Goal: Complete application form

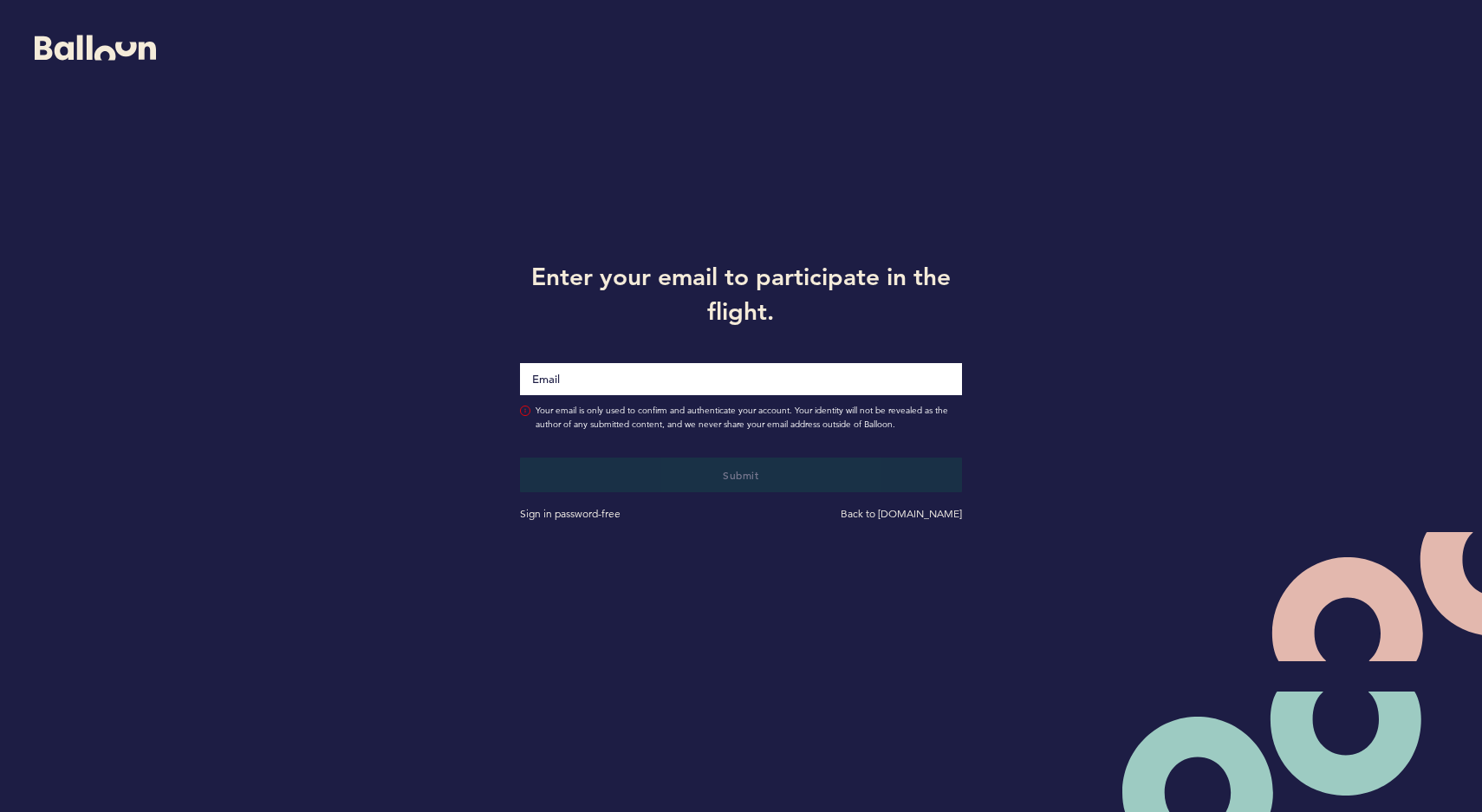
click at [862, 391] on input "Email" at bounding box center [741, 379] width 442 height 32
type input "[EMAIL_ADDRESS][PERSON_NAME][DOMAIN_NAME]"
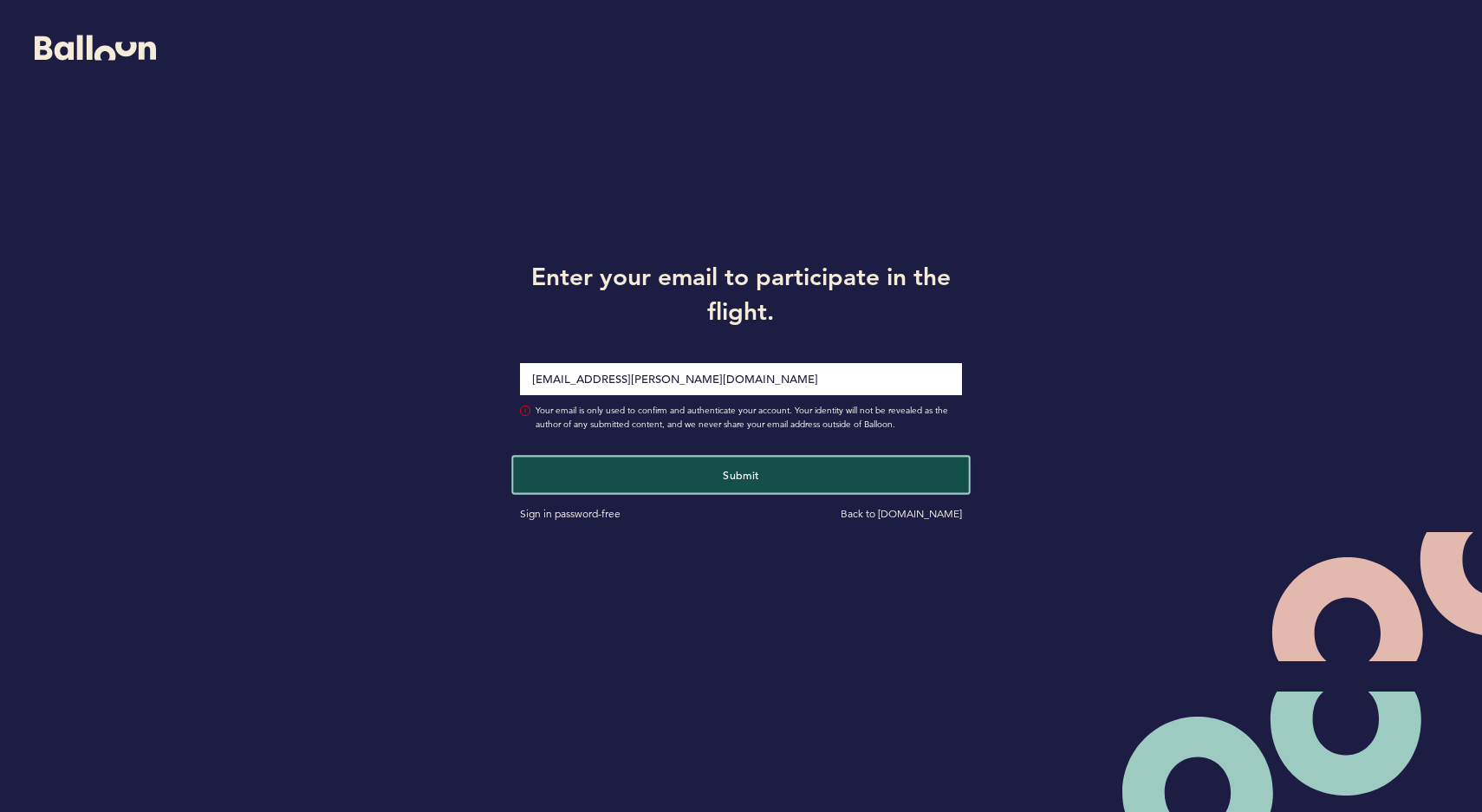
click at [760, 468] on span "Submit" at bounding box center [741, 475] width 37 height 14
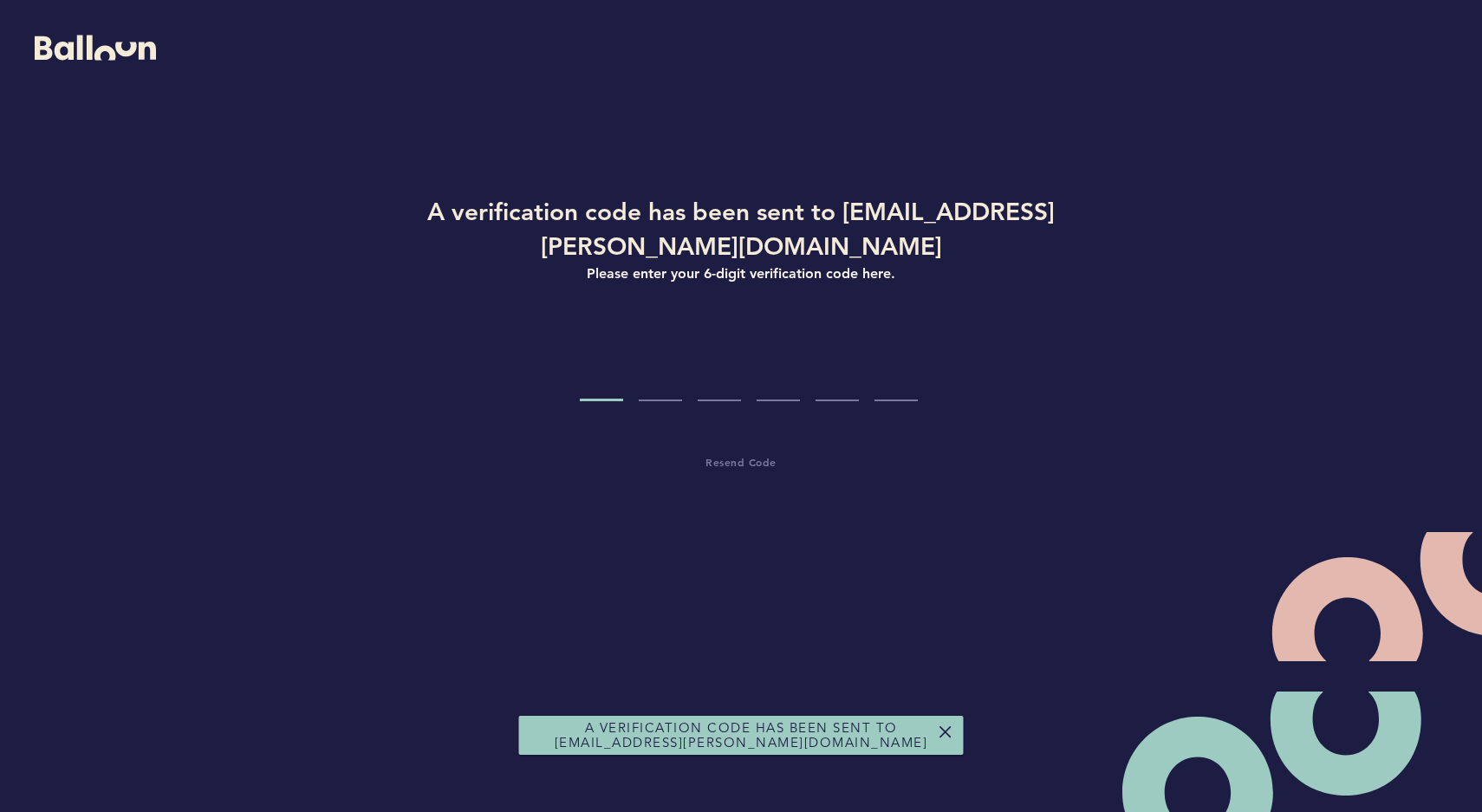
click at [589, 371] on input "Code digit 1" at bounding box center [601, 368] width 44 height 65
click at [593, 380] on input "Code digit 1" at bounding box center [601, 368] width 44 height 65
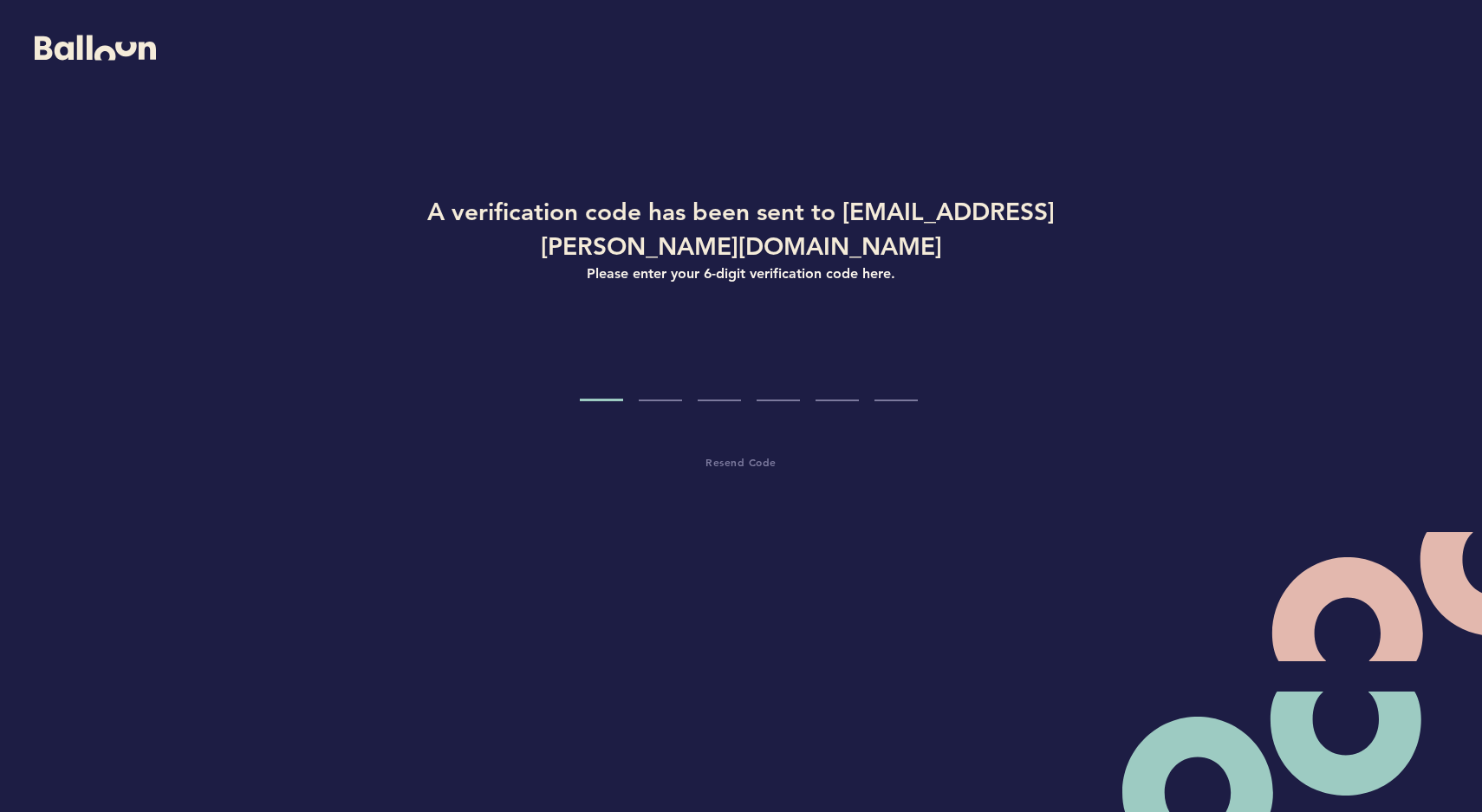
paste input "1"
type input "1"
type input "2"
type input "4"
type input "9"
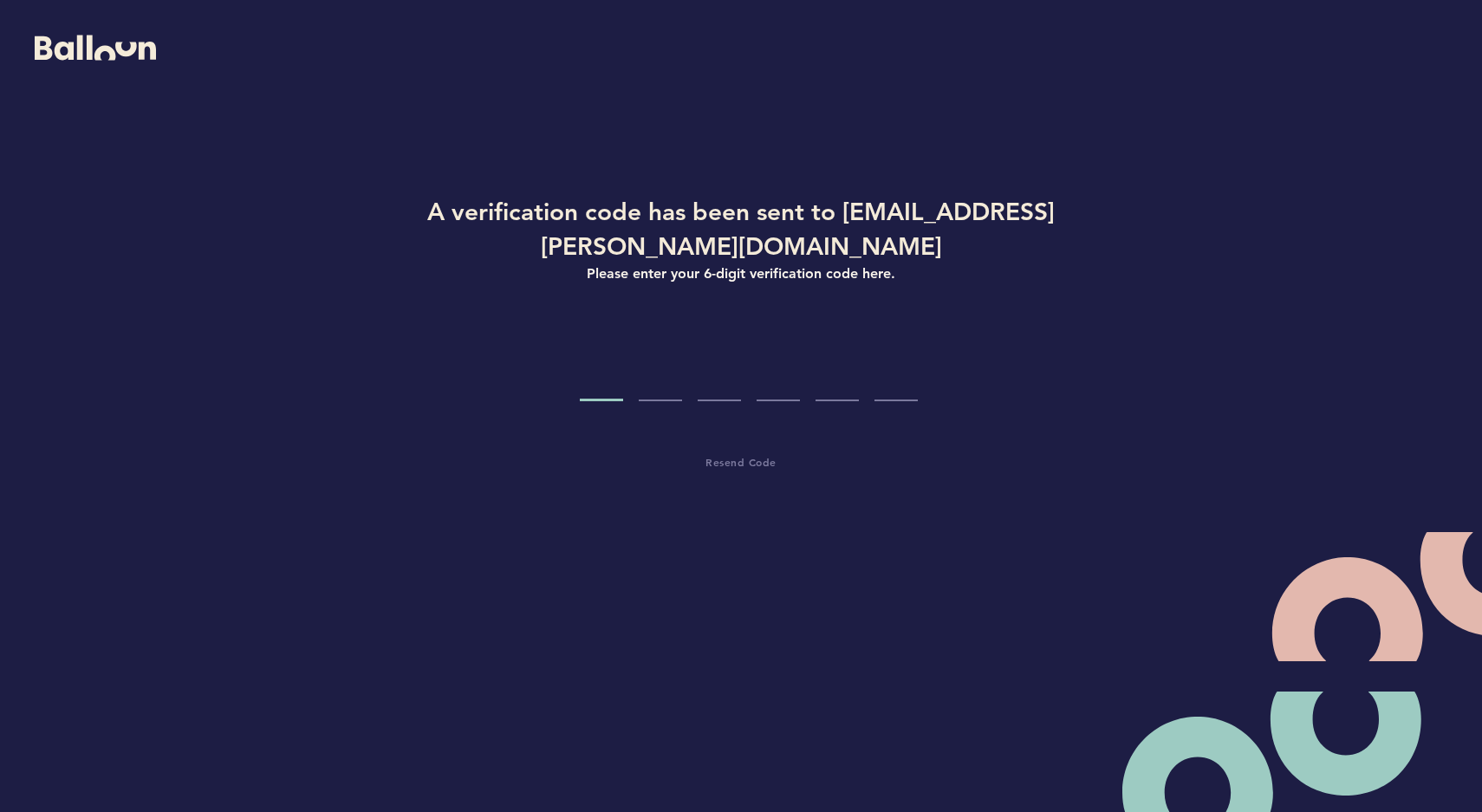
type input "7"
type input "3"
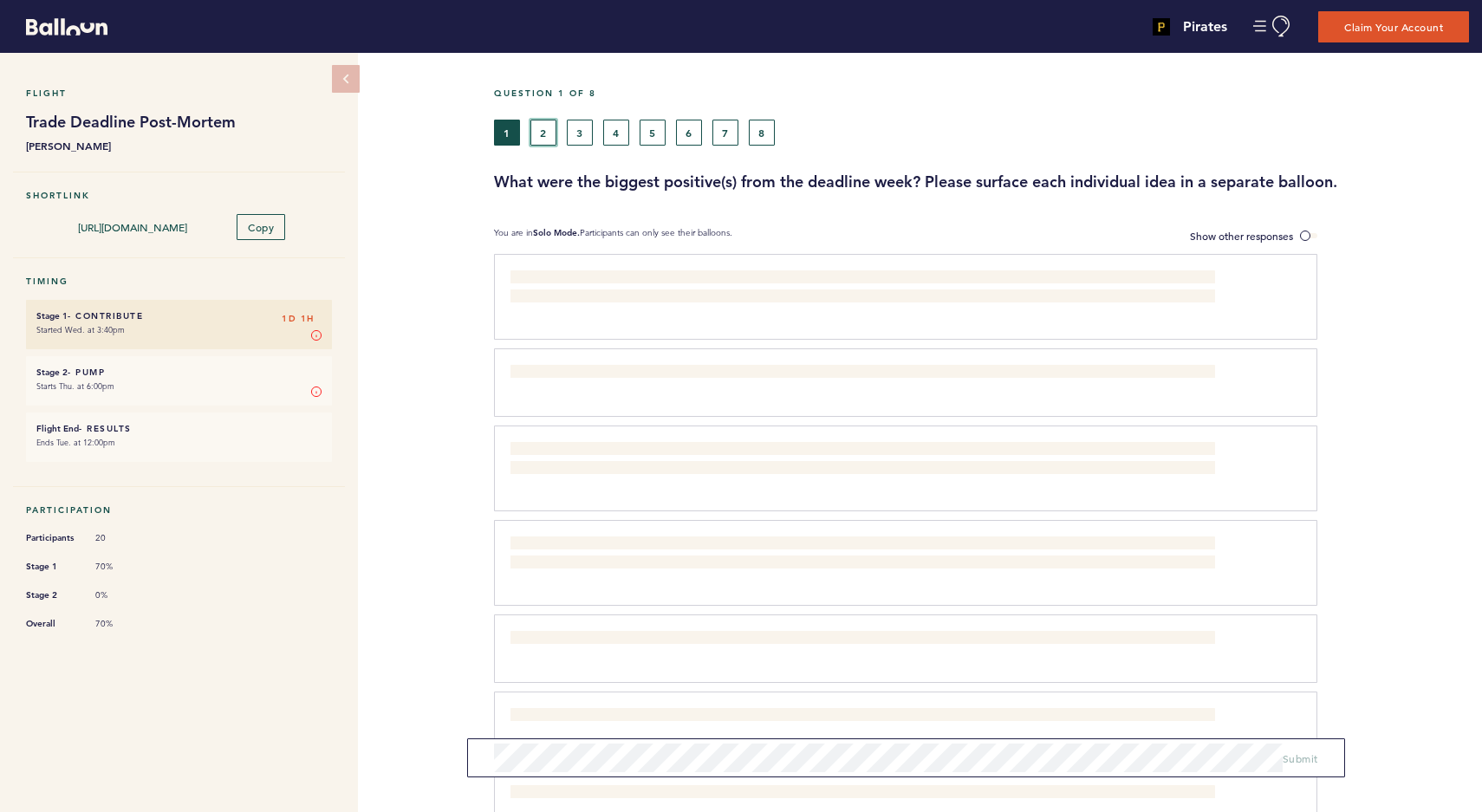
click at [548, 134] on button "2" at bounding box center [543, 132] width 26 height 26
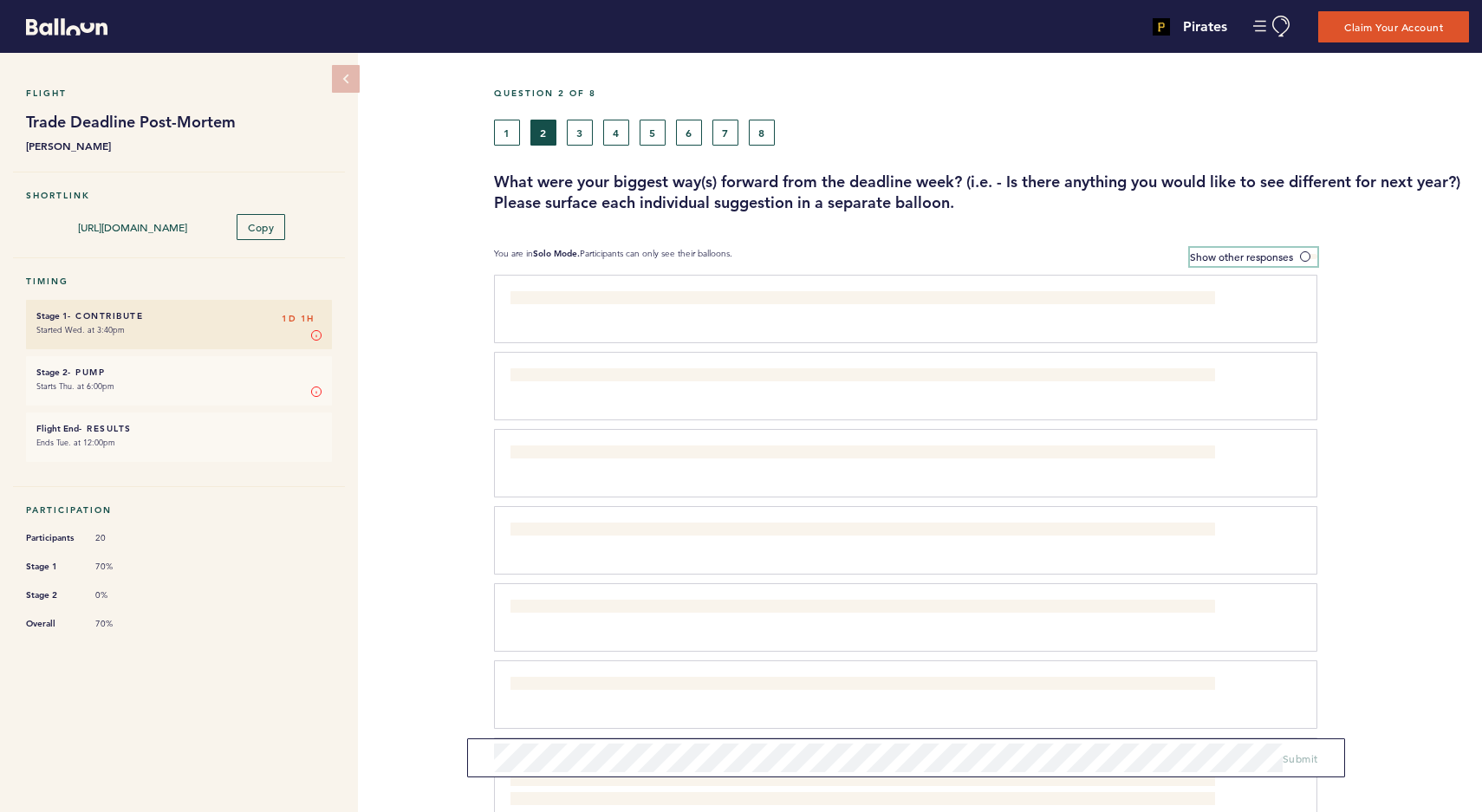
click at [1205, 258] on span "Show other responses" at bounding box center [1242, 257] width 103 height 14
click at [0, 0] on input "Show other responses" at bounding box center [0, 0] width 0 height 0
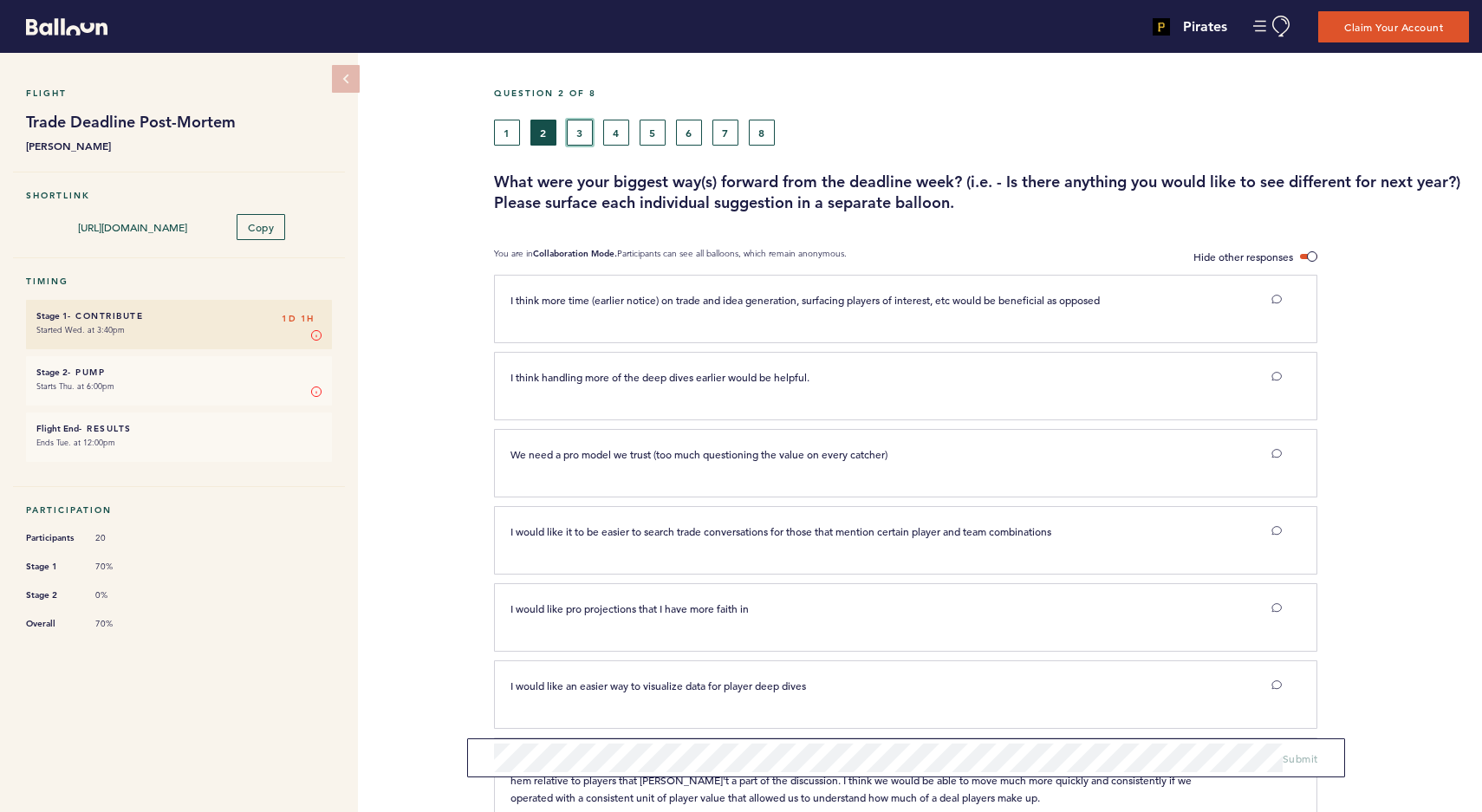
click at [584, 133] on button "3" at bounding box center [580, 132] width 26 height 26
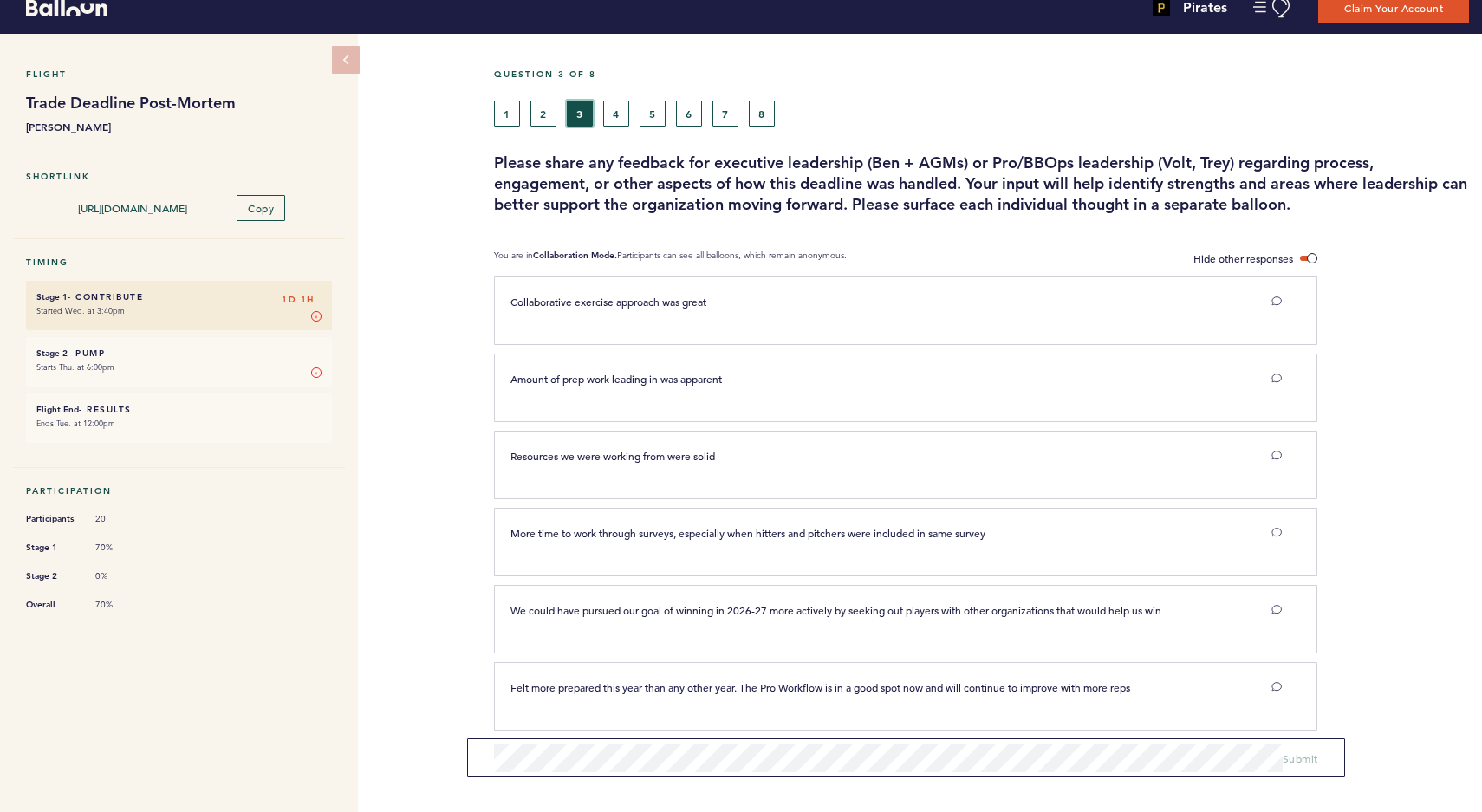
scroll to position [31, 0]
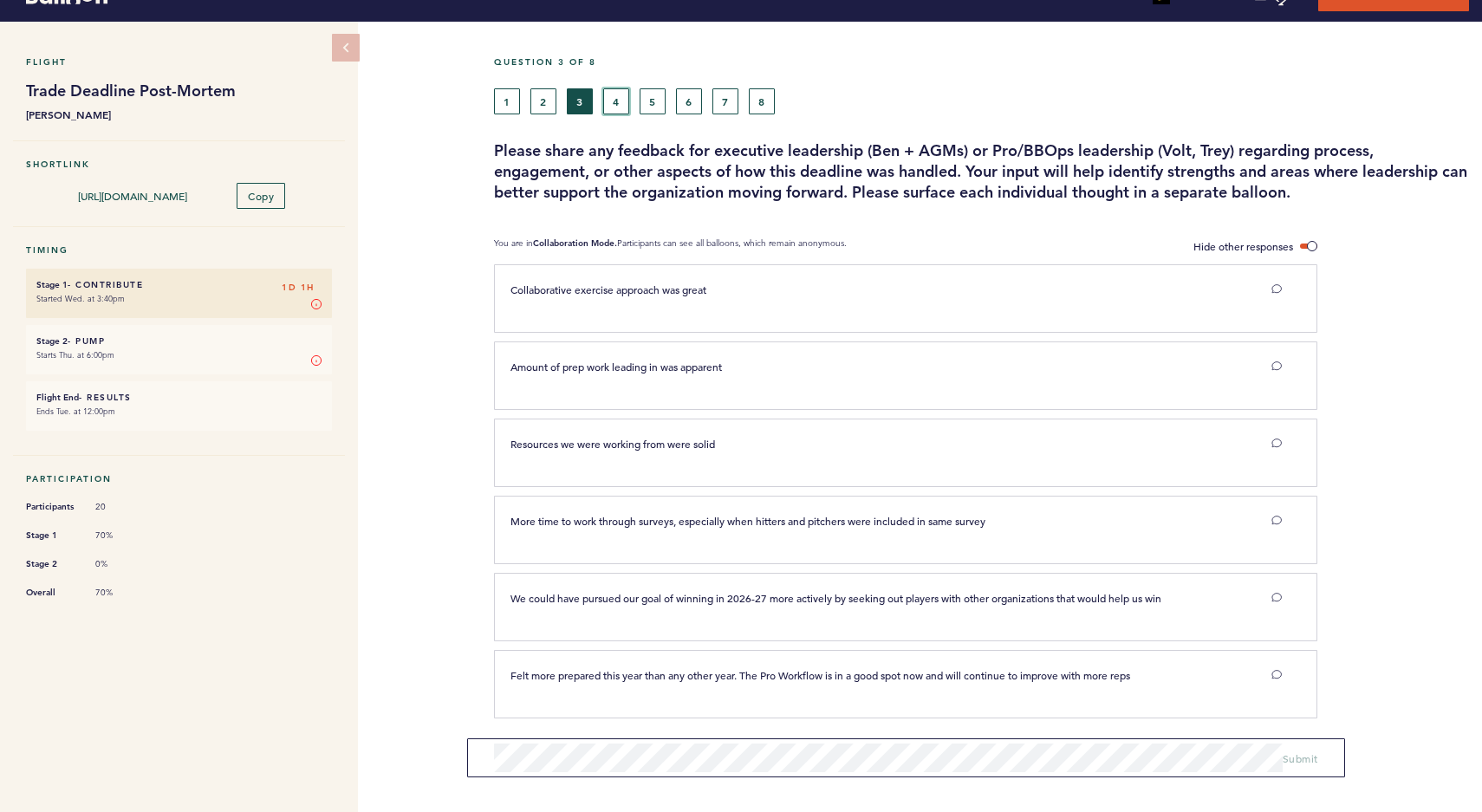
click at [616, 102] on button "4" at bounding box center [616, 101] width 26 height 26
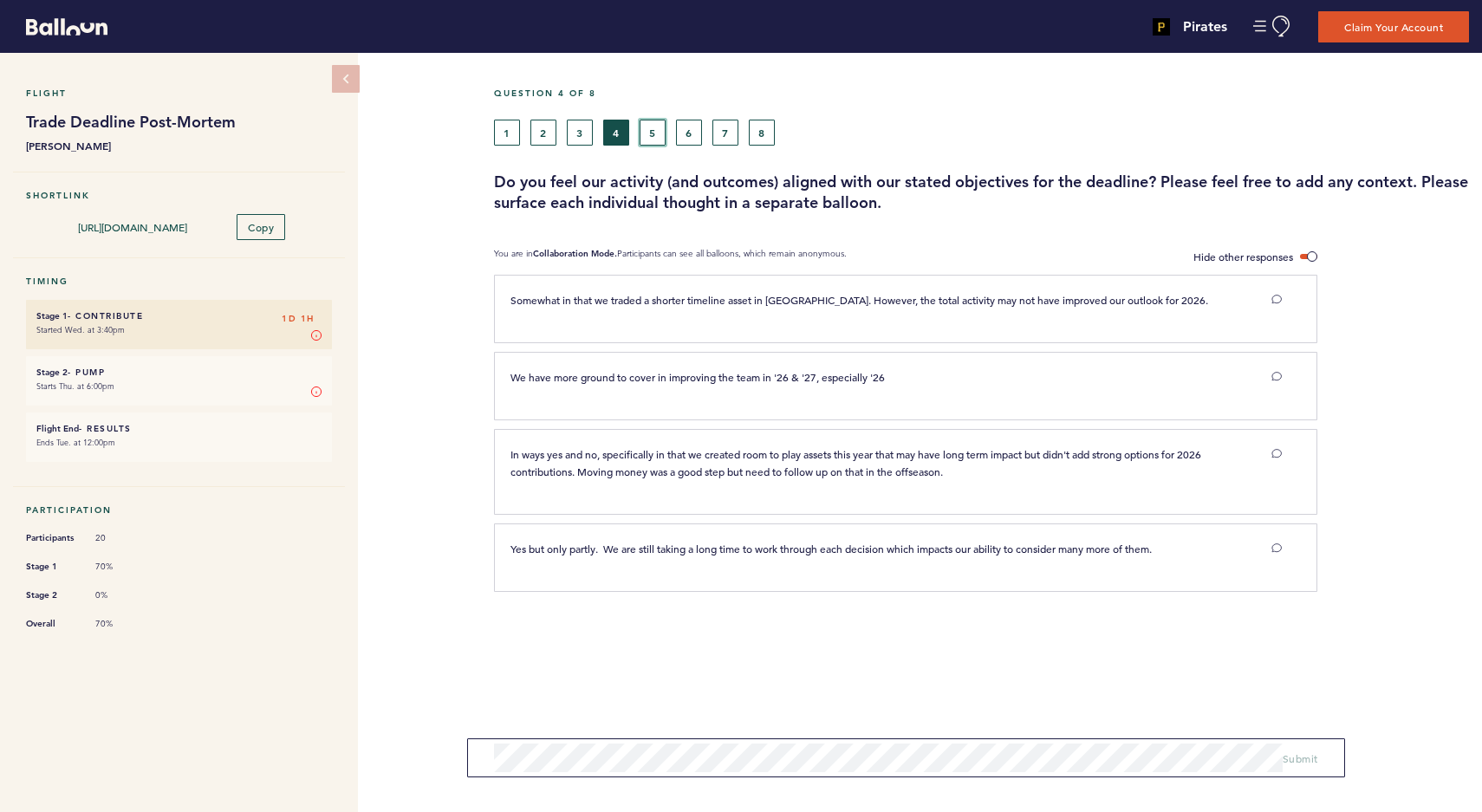
click at [650, 133] on button "5" at bounding box center [652, 132] width 26 height 26
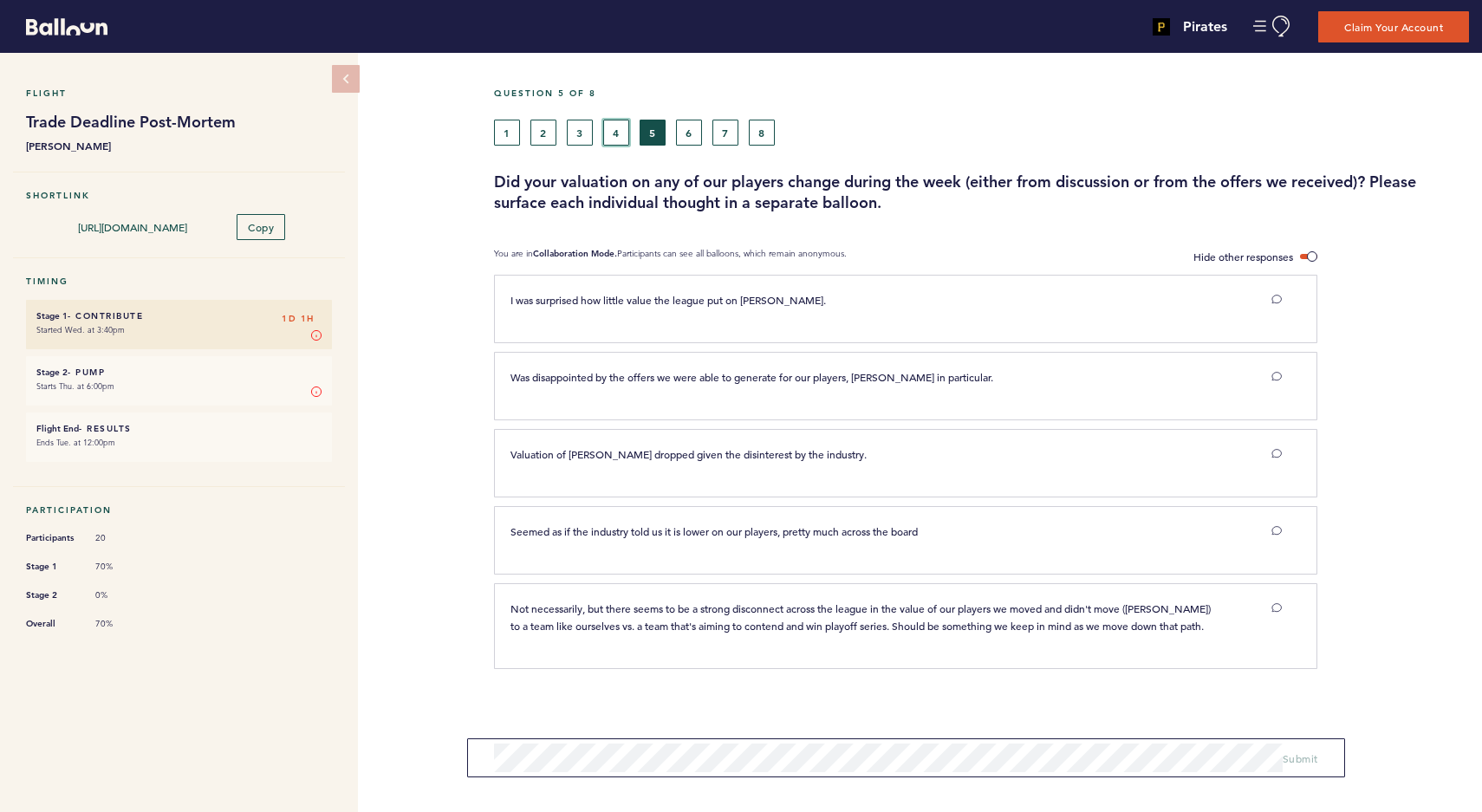
click at [621, 133] on button "4" at bounding box center [616, 132] width 26 height 26
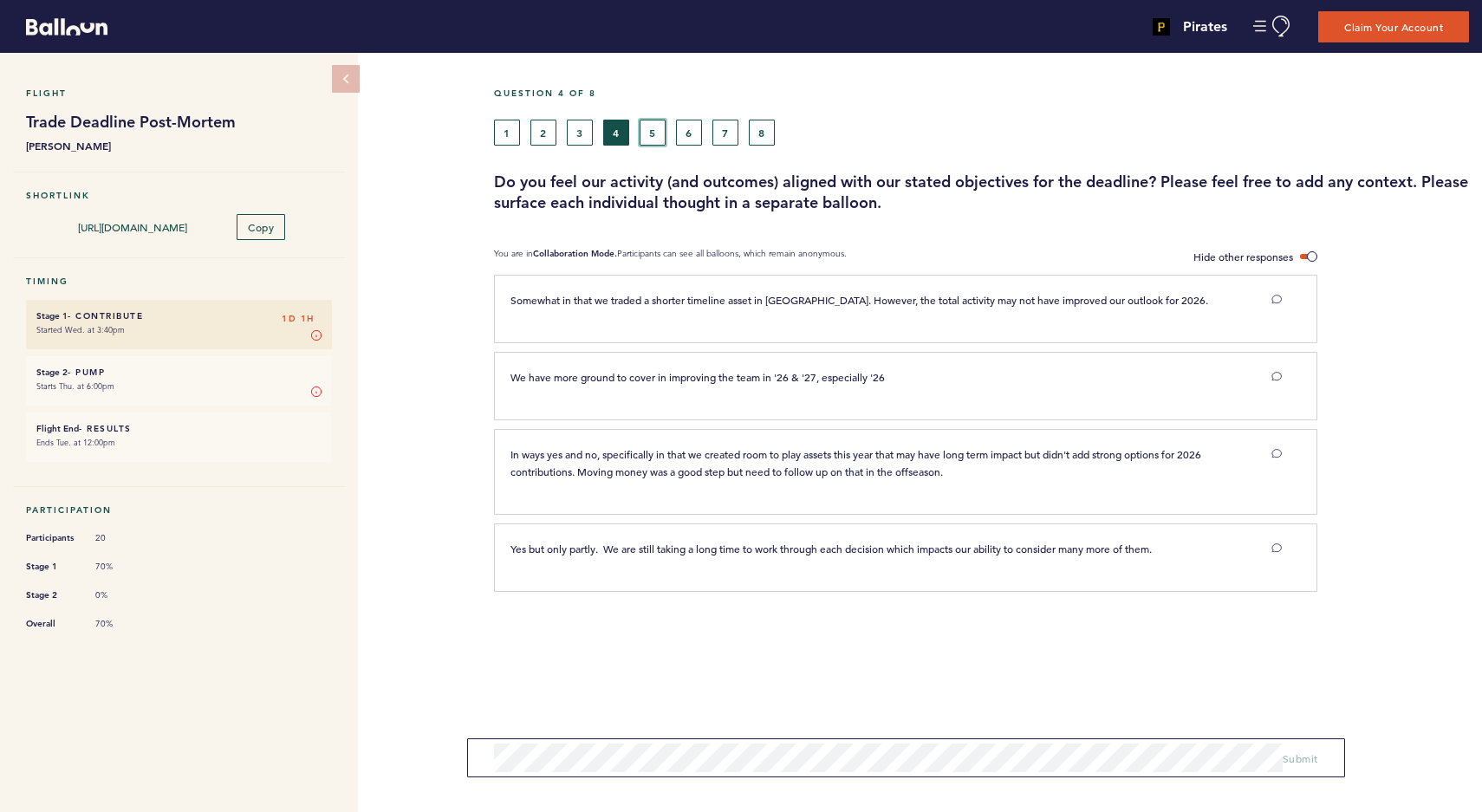
click at [653, 129] on button "5" at bounding box center [652, 132] width 26 height 26
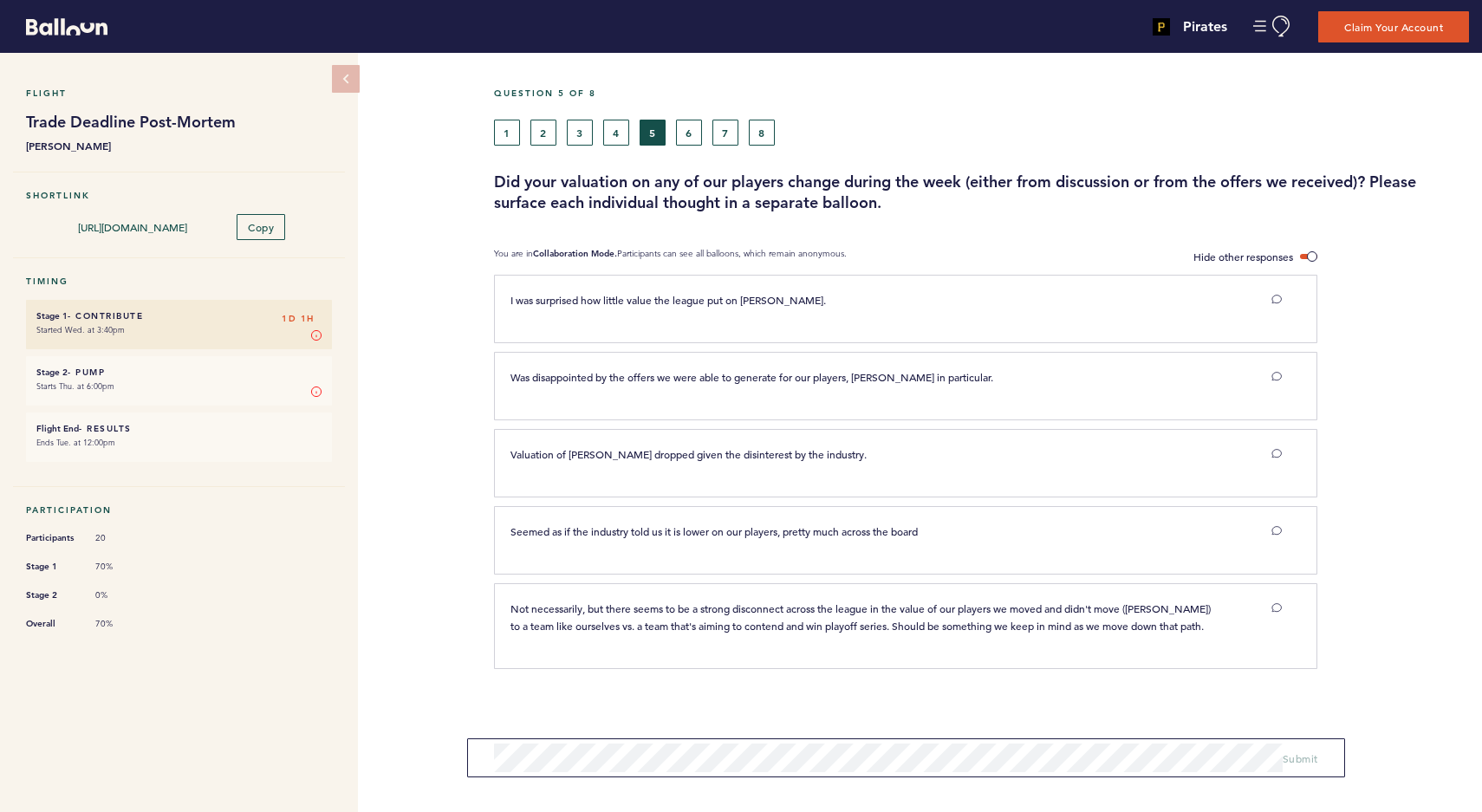
click at [707, 129] on div "1 2 3 4 5 6 7 8" at bounding box center [856, 132] width 725 height 26
click at [699, 129] on button "6" at bounding box center [688, 132] width 26 height 26
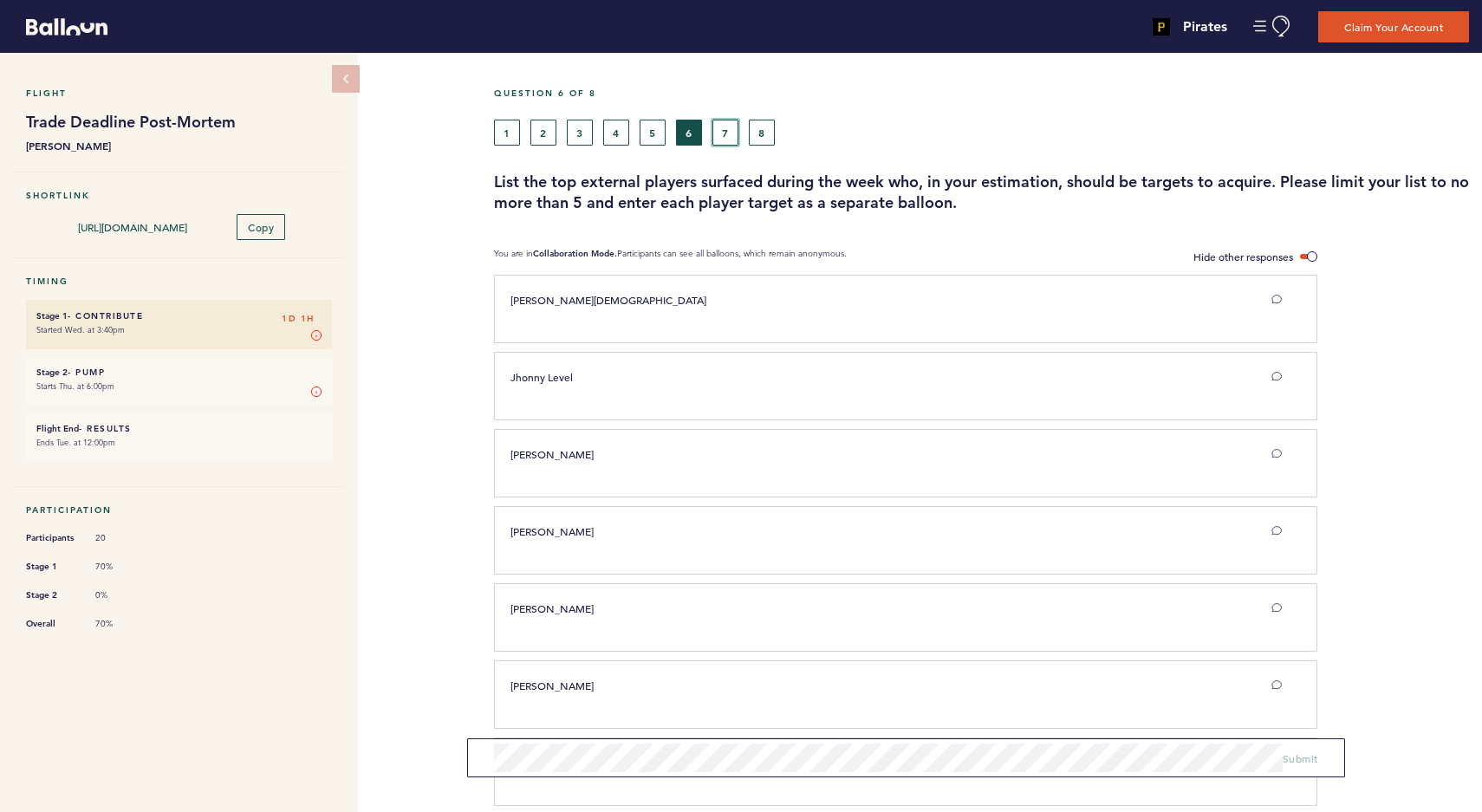
click at [726, 132] on button "7" at bounding box center [725, 132] width 26 height 26
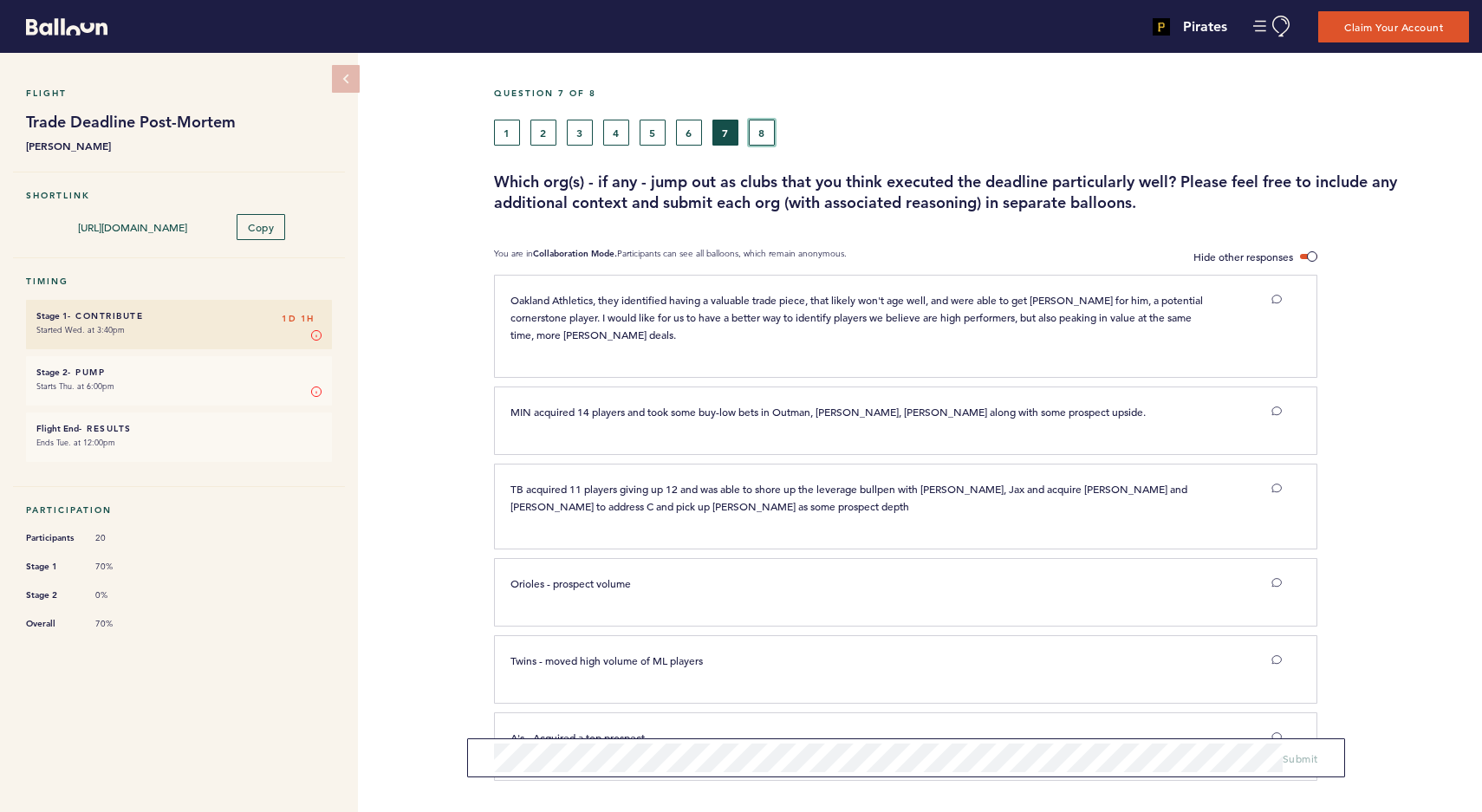
click at [770, 135] on button "8" at bounding box center [762, 132] width 26 height 26
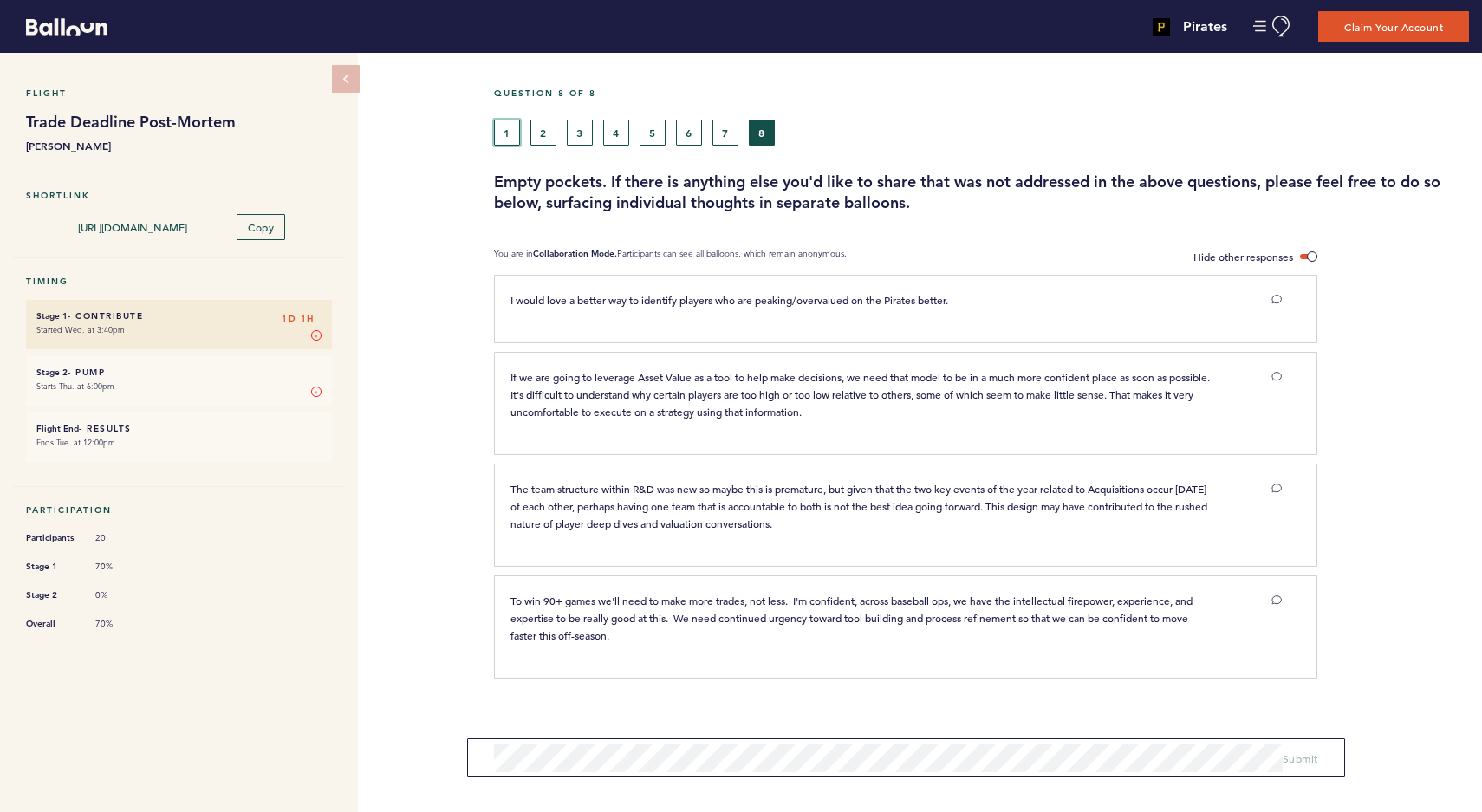
click at [511, 135] on button "1" at bounding box center [506, 132] width 26 height 26
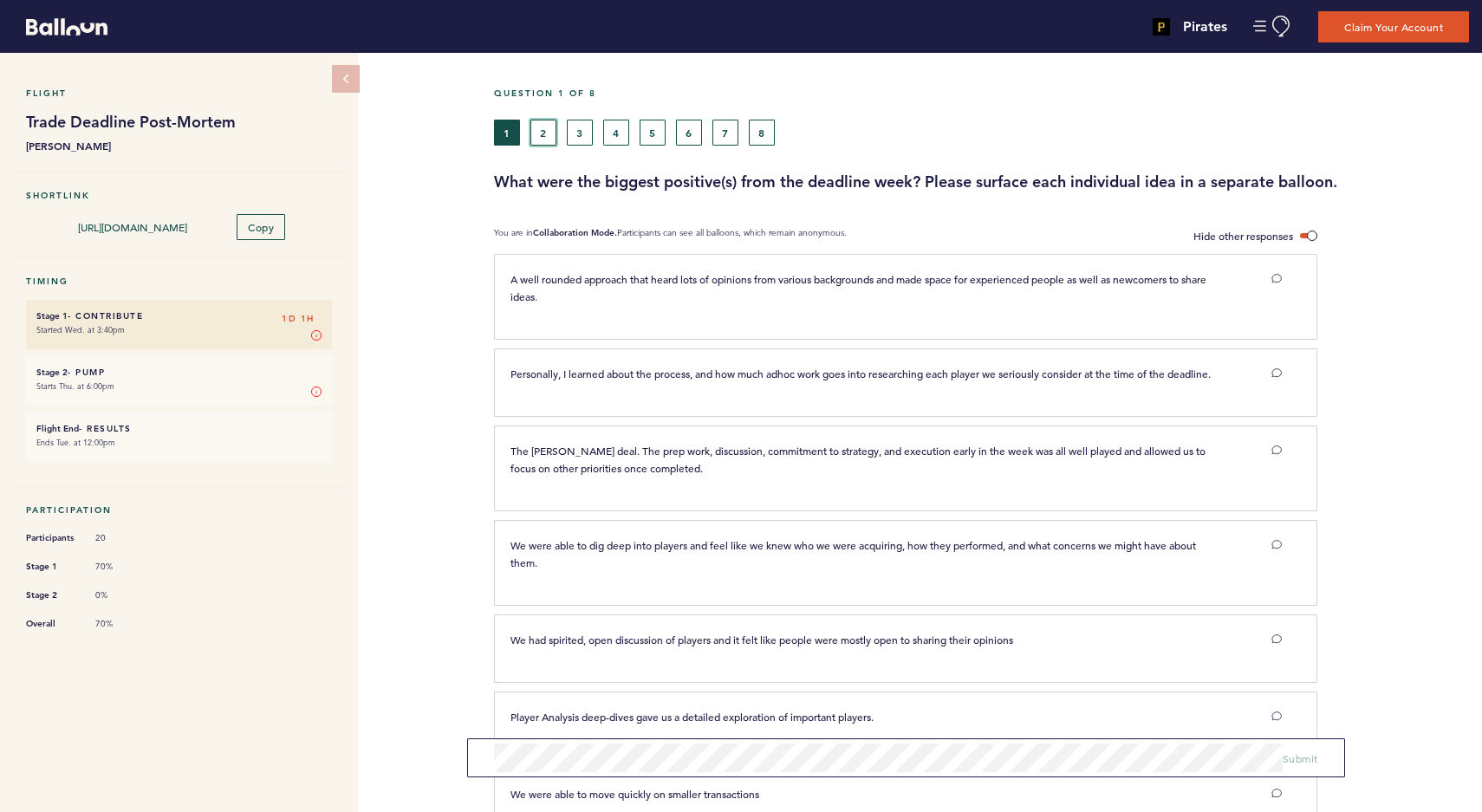
click at [539, 138] on button "2" at bounding box center [543, 132] width 26 height 26
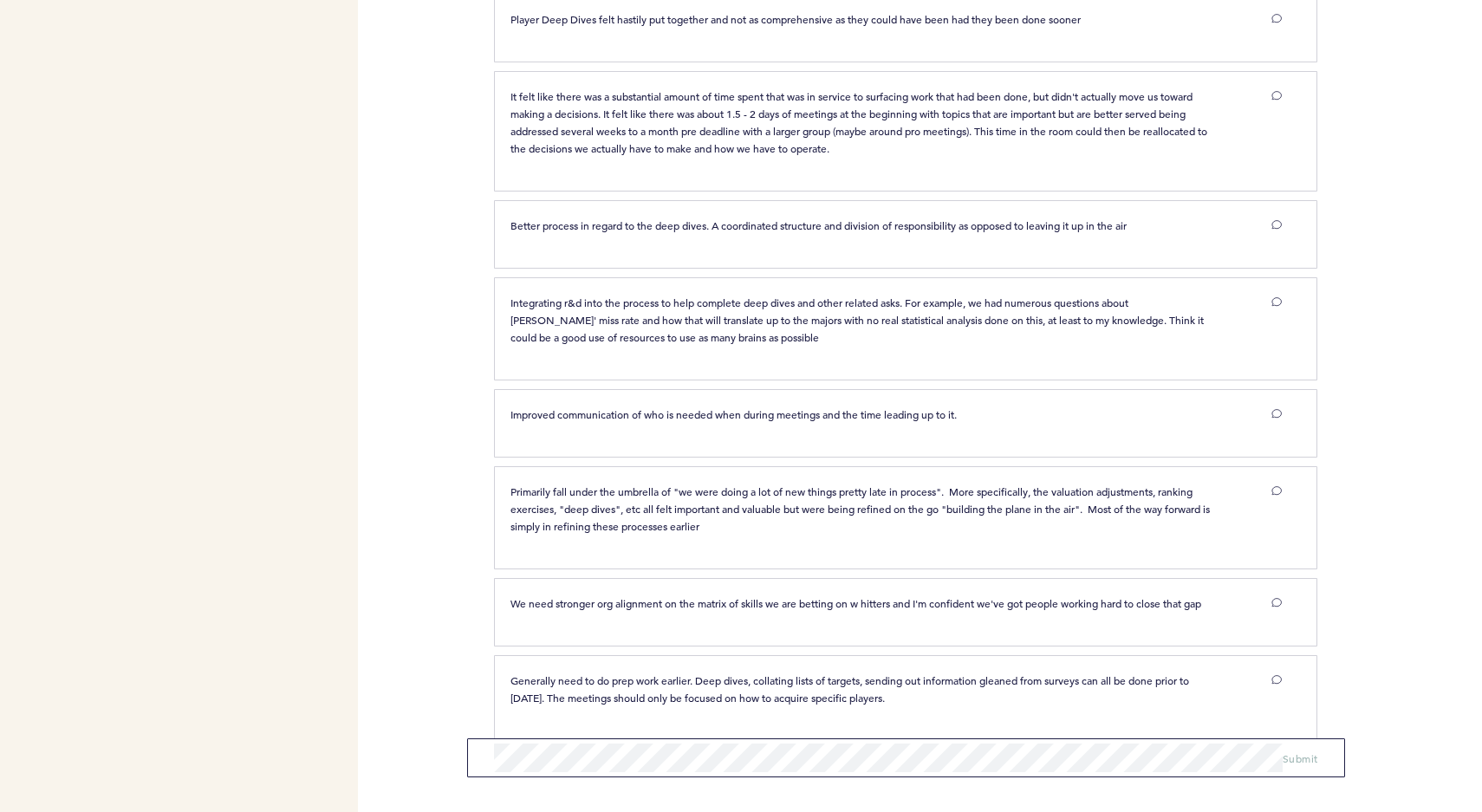
scroll to position [2937, 0]
